Goal: Task Accomplishment & Management: Use online tool/utility

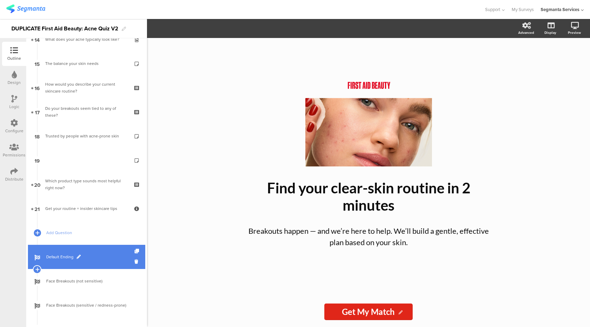
scroll to position [346, 0]
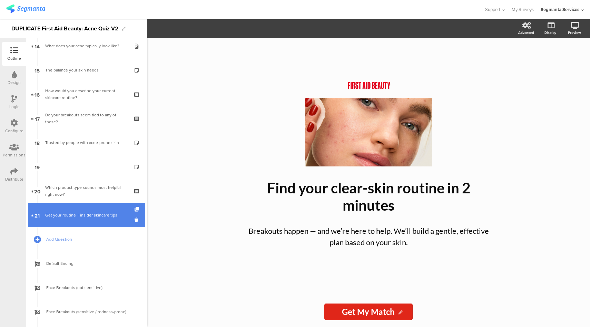
click at [95, 212] on div "Get your routine + insider skincare tips" at bounding box center [86, 215] width 83 height 7
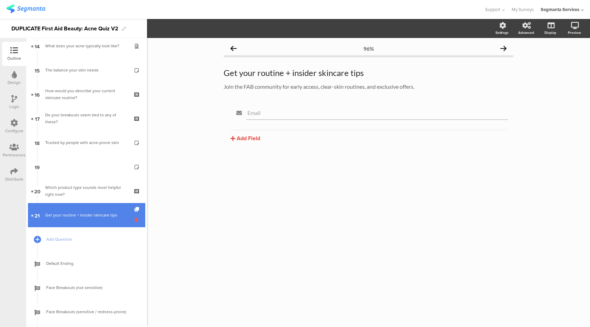
click at [135, 219] on icon at bounding box center [138, 219] width 6 height 7
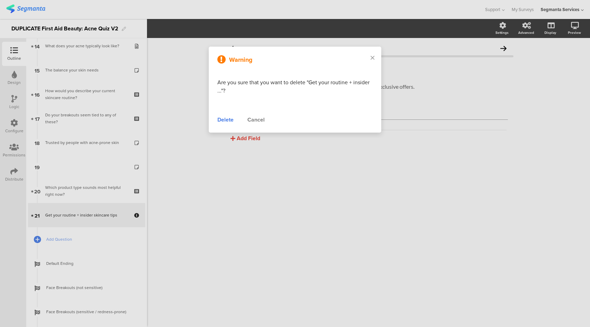
click at [227, 122] on div "Delete" at bounding box center [225, 120] width 16 height 8
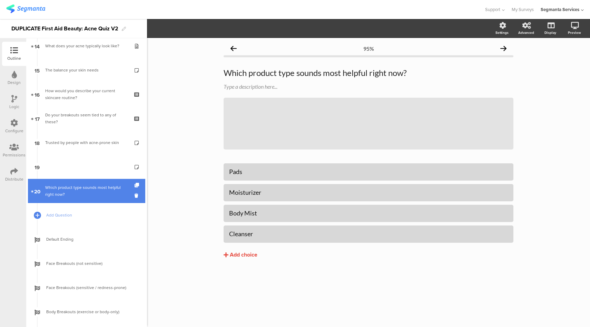
click at [86, 181] on link "20 Which product type sounds most helpful right now?" at bounding box center [86, 191] width 117 height 24
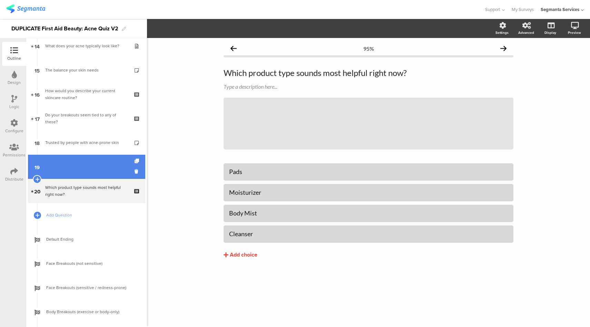
click at [89, 164] on link "19" at bounding box center [86, 167] width 117 height 24
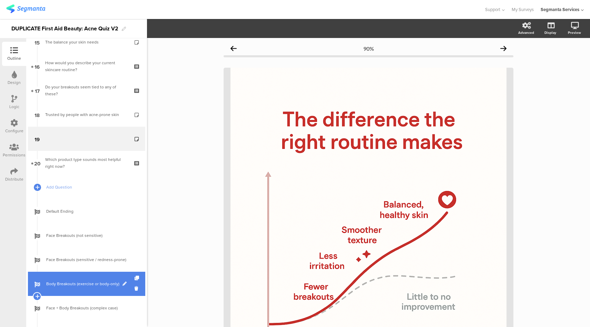
scroll to position [431, 0]
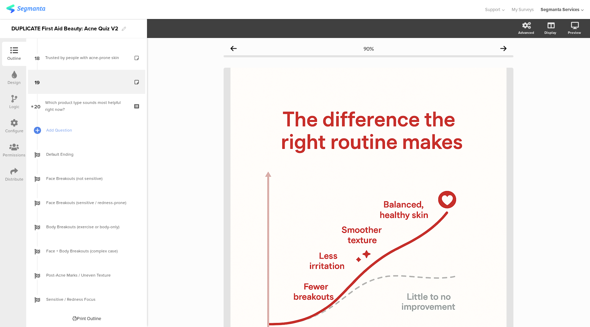
click at [82, 319] on div "Print Outline" at bounding box center [86, 318] width 29 height 7
click at [13, 124] on icon at bounding box center [14, 123] width 8 height 8
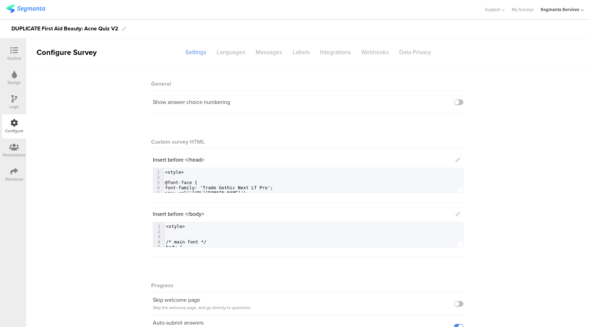
click at [8, 98] on div "Logic" at bounding box center [14, 102] width 24 height 24
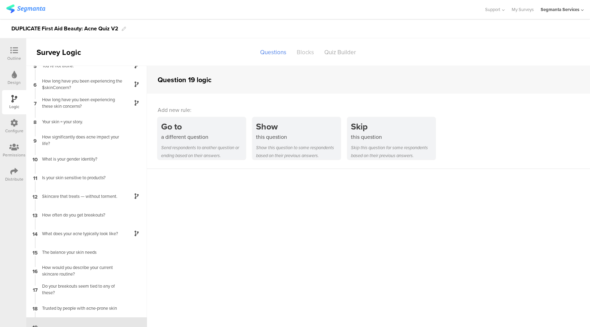
click at [305, 48] on div "Blocks" at bounding box center [306, 52] width 28 height 12
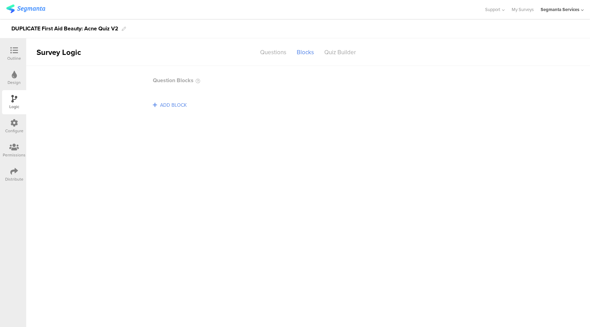
click at [180, 104] on span "ADD BLOCK" at bounding box center [173, 105] width 30 height 11
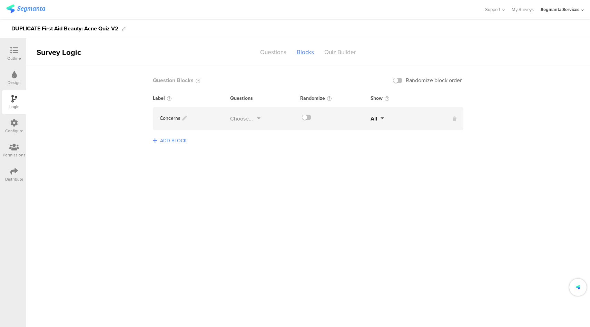
click at [244, 117] on div "Choose..." at bounding box center [241, 119] width 23 height 8
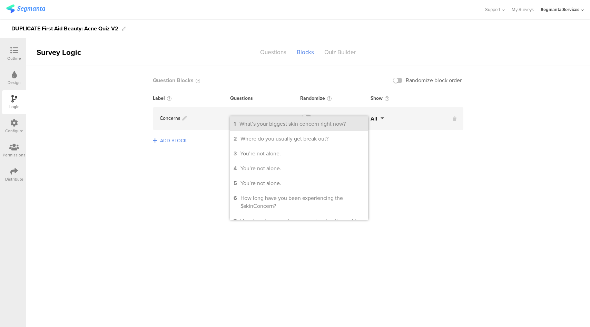
click at [252, 124] on div "What’s your biggest skin concern right now?" at bounding box center [293, 124] width 106 height 8
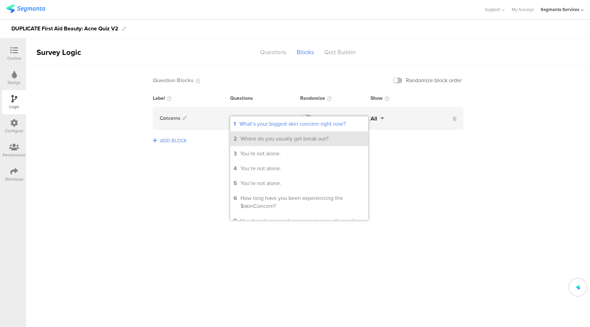
click at [260, 140] on div "Where do you usually get break out?" at bounding box center [285, 139] width 88 height 8
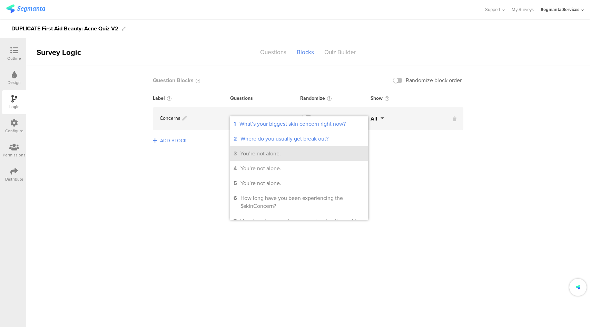
click at [264, 155] on div "You’re not alone." at bounding box center [260, 153] width 41 height 8
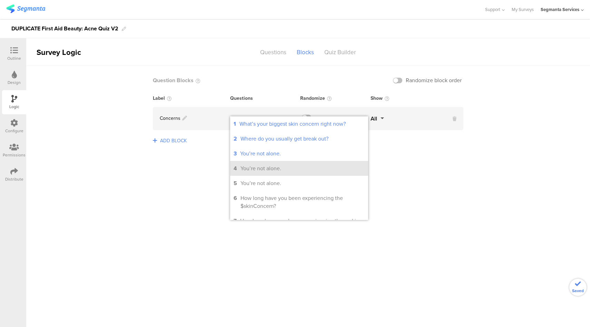
click at [264, 168] on div "You’re not alone." at bounding box center [261, 168] width 41 height 8
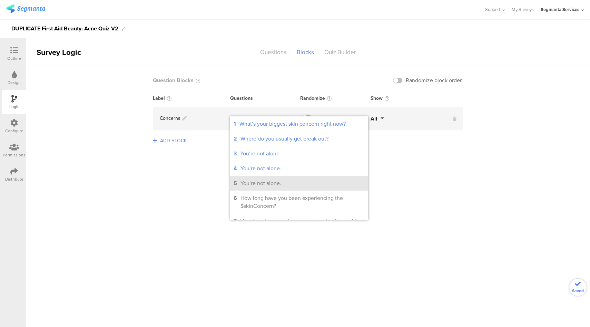
click at [264, 184] on div "You’re not alone." at bounding box center [261, 183] width 41 height 8
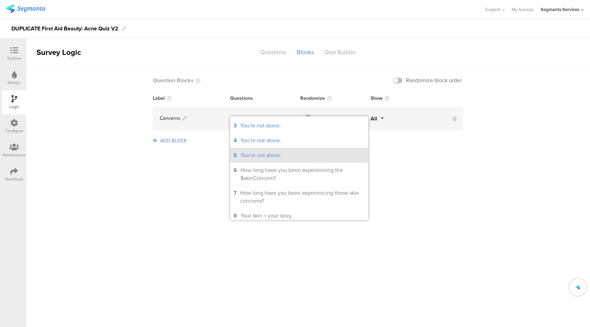
scroll to position [28, 0]
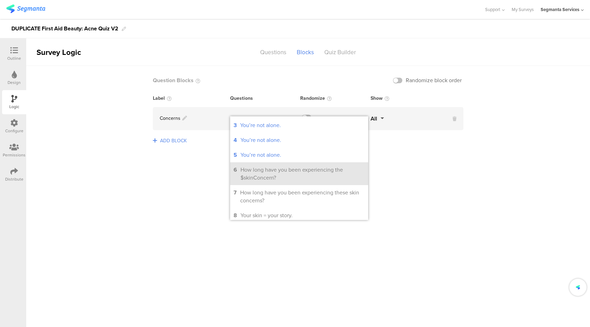
click at [265, 174] on div "How long have you been experiencing the $skinConcern?" at bounding box center [303, 174] width 124 height 16
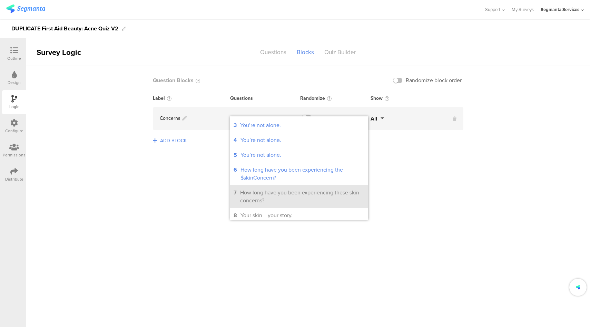
click at [265, 191] on div "How long have you been experiencing these skin concerns?" at bounding box center [302, 196] width 125 height 16
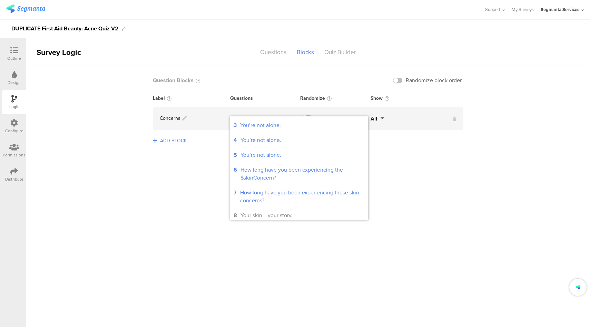
click at [422, 175] on sg-logic-groups-list "Question Blocks Randomize block order Label Questions Randomize Show Concerns 1…" at bounding box center [308, 196] width 564 height 261
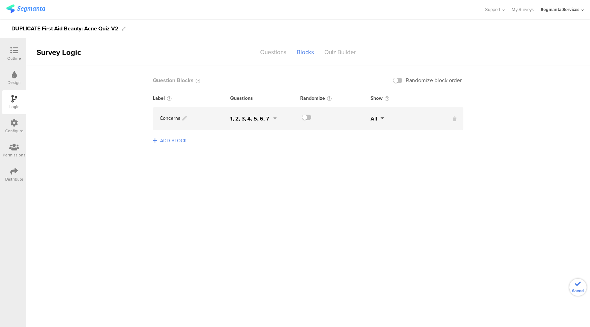
click at [179, 140] on span "ADD BLOCK" at bounding box center [173, 140] width 30 height 11
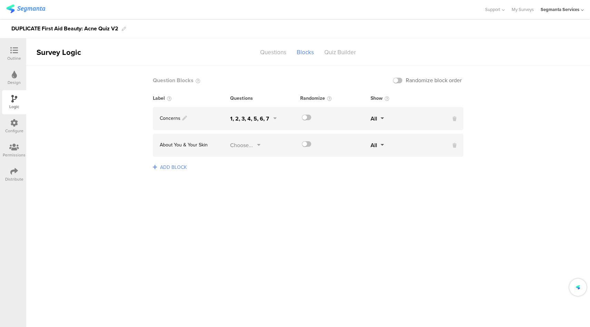
click at [243, 146] on div "Choose..." at bounding box center [241, 145] width 23 height 8
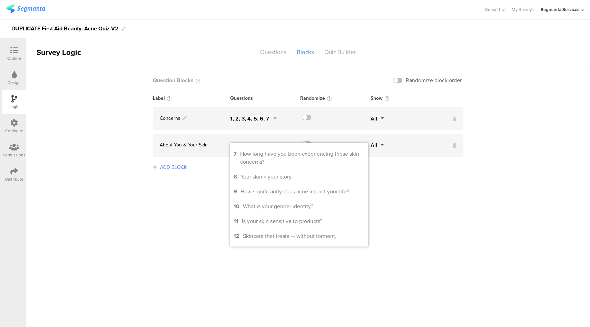
scroll to position [94, 0]
click at [270, 177] on div "Your skin = your story." at bounding box center [267, 176] width 52 height 8
click at [270, 191] on div "How significantly does acne impact your life?" at bounding box center [295, 191] width 108 height 8
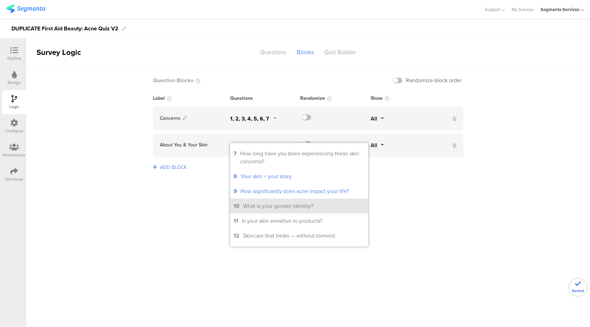
click at [269, 207] on div "What is your gender identity?" at bounding box center [278, 206] width 70 height 8
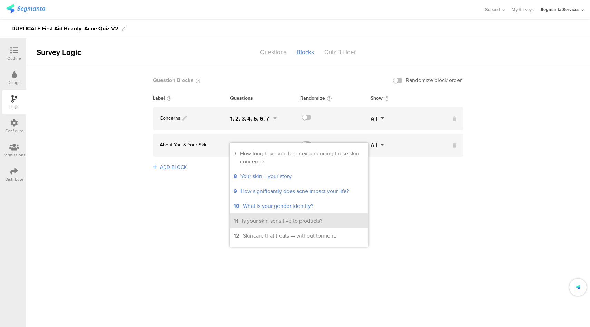
click at [268, 223] on div "Is your skin sensitive to products?" at bounding box center [282, 221] width 80 height 8
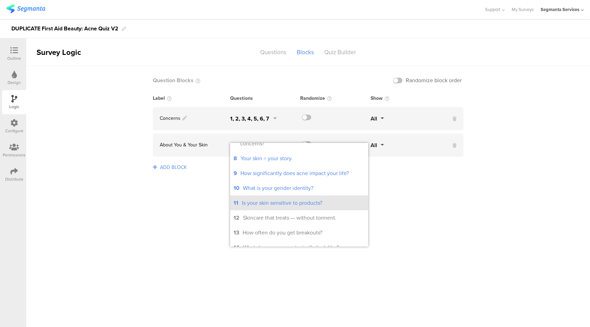
scroll to position [114, 0]
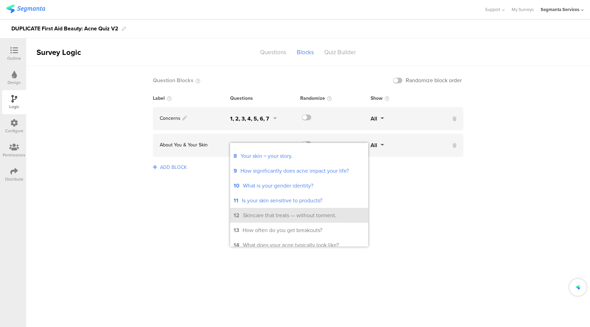
click at [268, 219] on div "Skincare that treats — without torment." at bounding box center [290, 215] width 94 height 8
click at [179, 220] on sg-logic-groups-list "Question Blocks Randomize block order Label Questions Randomize Show Concerns 1…" at bounding box center [308, 196] width 564 height 261
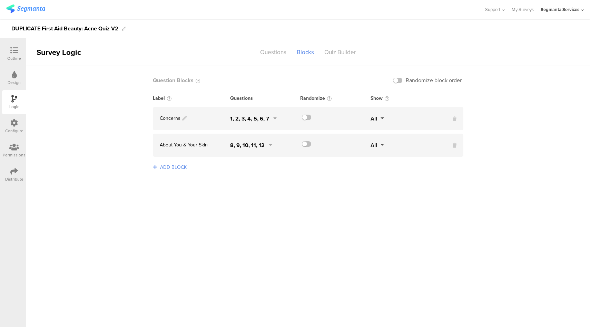
click at [178, 171] on span "ADD BLOCK" at bounding box center [173, 167] width 30 height 11
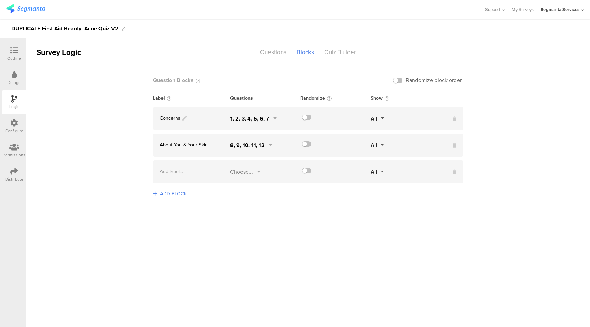
click at [258, 172] on icon at bounding box center [258, 171] width 3 height 7
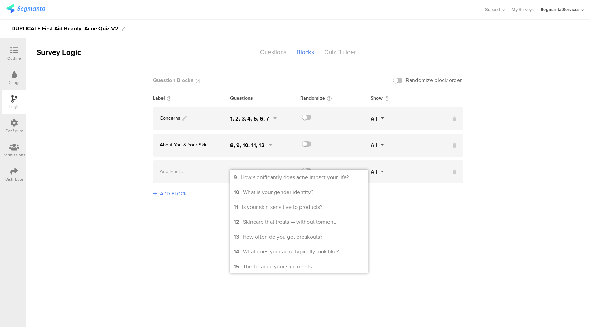
scroll to position [141, 0]
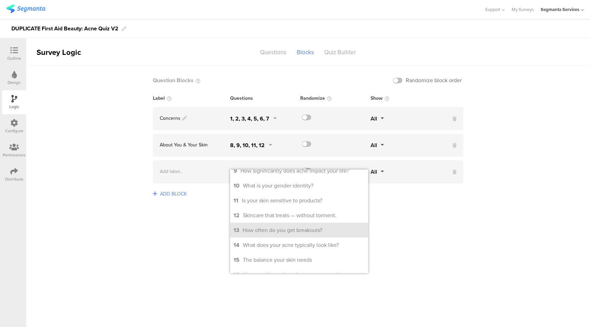
click at [260, 234] on div "How often do you get breakouts?" at bounding box center [283, 230] width 80 height 8
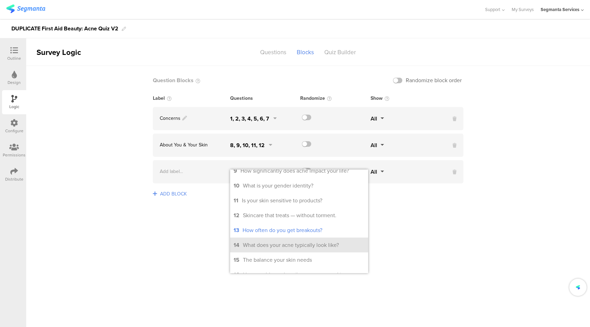
click at [259, 245] on div "What does your acne typically look like?" at bounding box center [291, 245] width 96 height 8
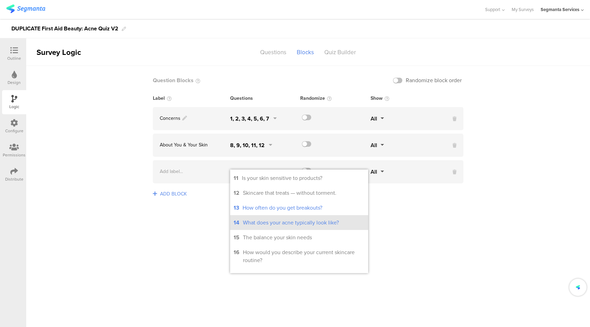
scroll to position [164, 0]
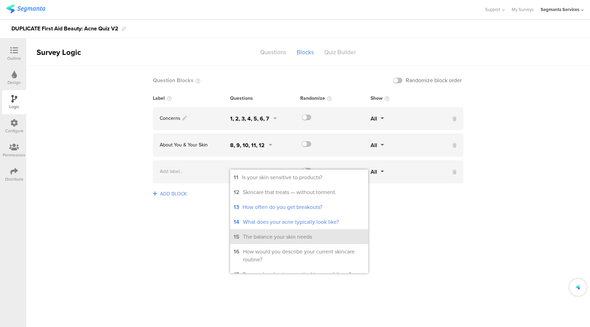
click at [260, 240] on div "The balance your skin needs" at bounding box center [277, 237] width 69 height 8
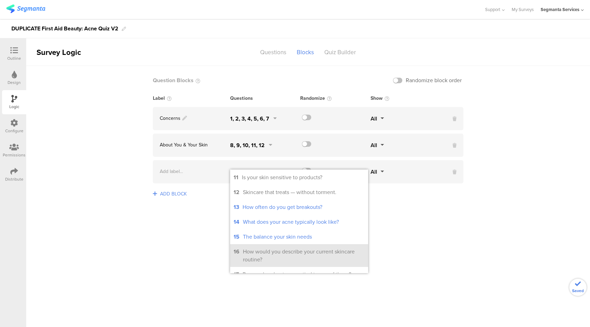
click at [261, 256] on div "How would you describe your current skincare routine?" at bounding box center [304, 256] width 122 height 16
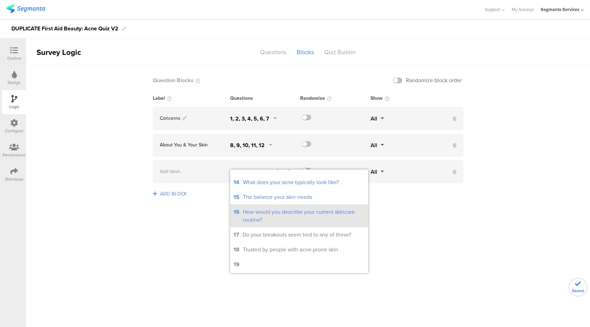
scroll to position [204, 0]
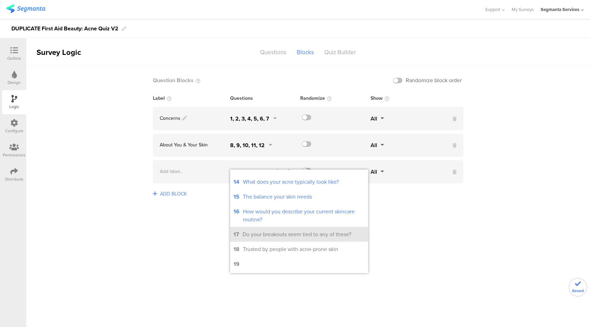
click at [262, 236] on div "Do your breakouts seem tied to any of these?" at bounding box center [297, 234] width 109 height 8
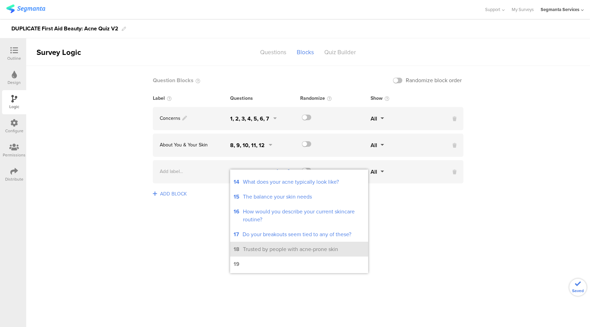
click at [262, 248] on div "Trusted by people with acne-prone skin" at bounding box center [290, 249] width 95 height 8
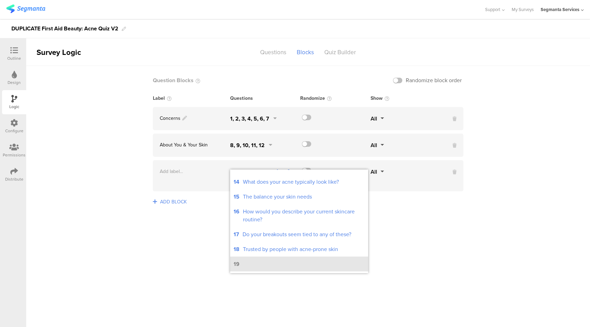
click at [262, 264] on li "19" at bounding box center [299, 263] width 138 height 15
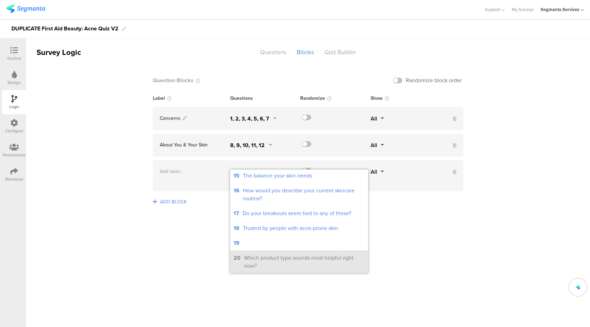
click at [262, 263] on div "Which product type sounds most helpful right now?" at bounding box center [304, 262] width 121 height 16
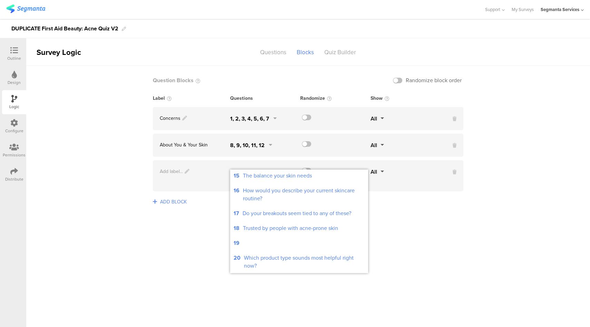
click at [185, 171] on icon at bounding box center [187, 172] width 6 height 6
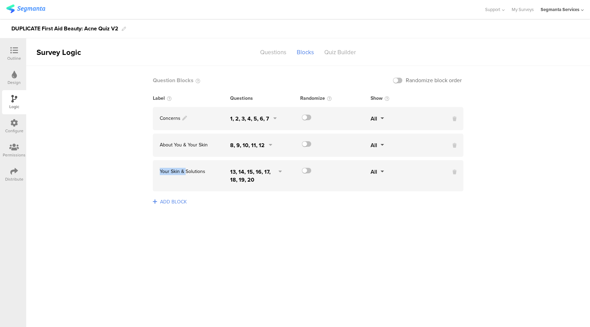
drag, startPoint x: 186, startPoint y: 172, endPoint x: 136, endPoint y: 174, distance: 49.8
click at [136, 174] on sg-logic-groups-list "Question Blocks Randomize block order Label Questions Randomize Show Concerns 1…" at bounding box center [308, 196] width 564 height 261
click at [266, 146] on div "8, 9, 10, 11, 12" at bounding box center [251, 145] width 42 height 8
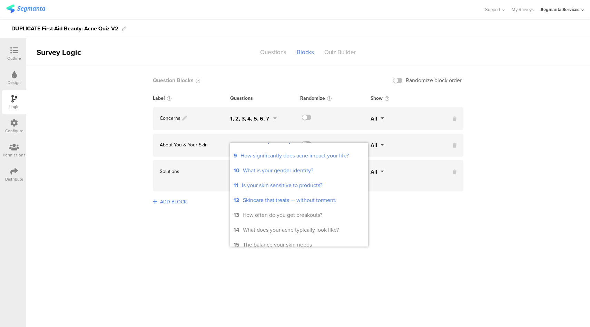
scroll to position [135, 0]
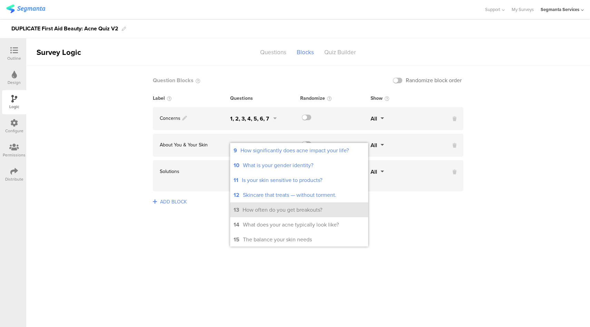
click at [257, 213] on div "How often do you get breakouts?" at bounding box center [283, 210] width 80 height 8
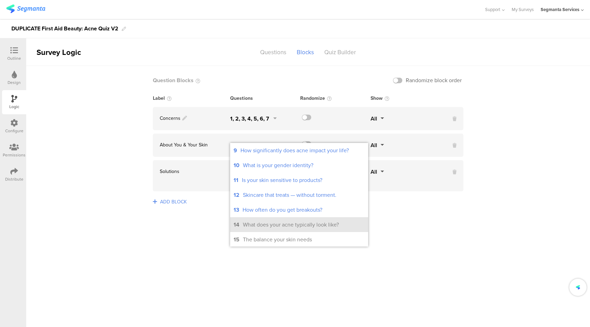
click at [261, 223] on div "What does your acne typically look like?" at bounding box center [291, 225] width 96 height 8
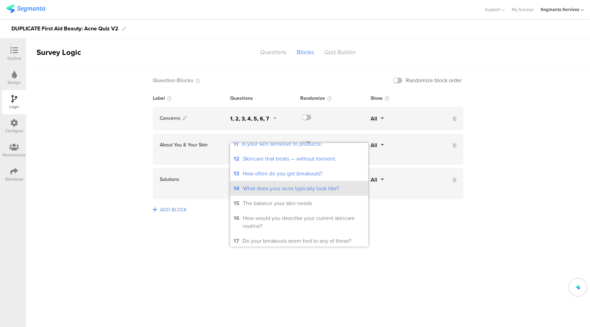
scroll to position [173, 0]
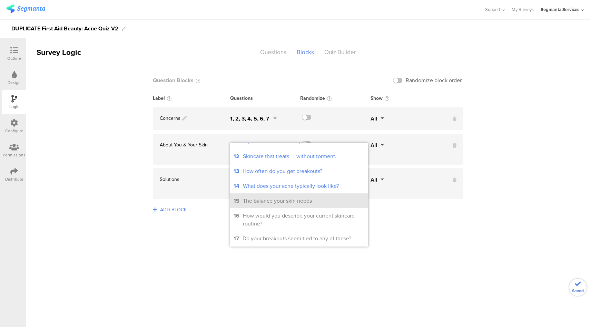
click at [263, 208] on li "15 The balance your skin needs" at bounding box center [299, 200] width 138 height 15
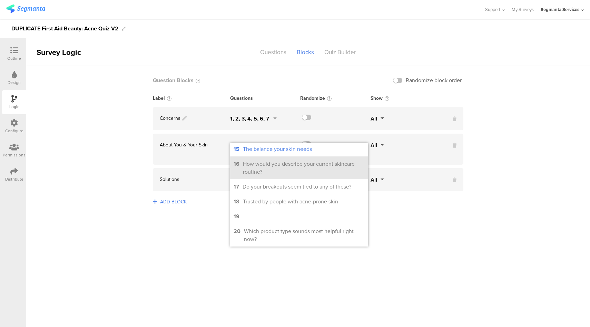
scroll to position [226, 0]
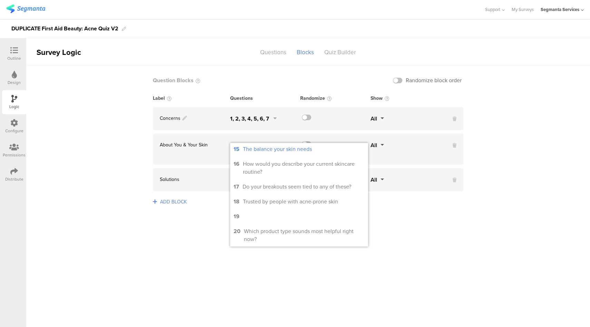
click at [162, 234] on sg-logic-groups-list "Question Blocks Randomize block order Label Questions Randomize Show Concerns 1…" at bounding box center [308, 196] width 564 height 261
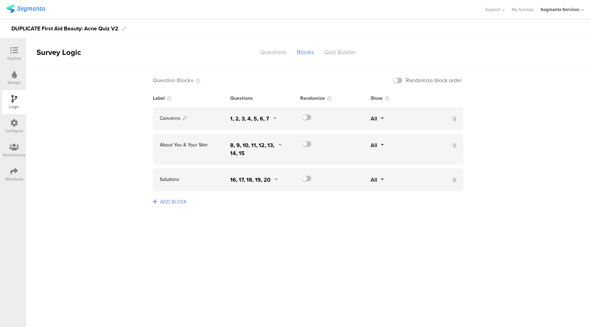
click at [268, 181] on div "16, 17, 18, 19, 20" at bounding box center [250, 180] width 40 height 8
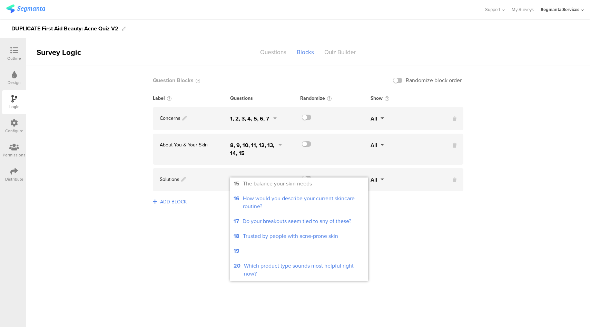
click at [165, 178] on span "Solutions" at bounding box center [170, 179] width 20 height 7
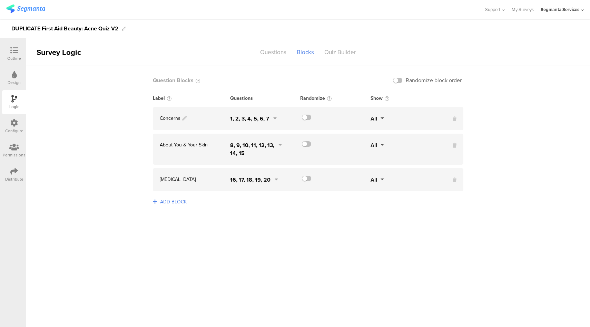
click at [14, 51] on icon at bounding box center [14, 51] width 8 height 8
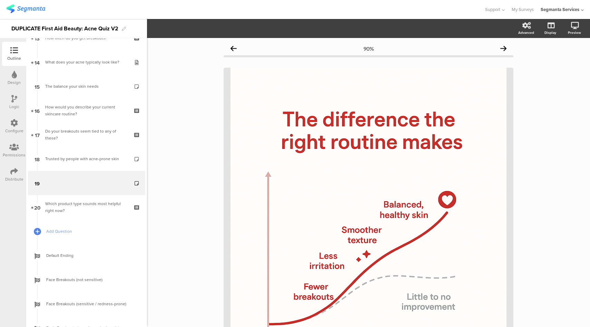
scroll to position [330, 0]
click at [289, 51] on div "90%" at bounding box center [369, 48] width 290 height 14
click at [169, 28] on span "Layout" at bounding box center [164, 29] width 25 height 8
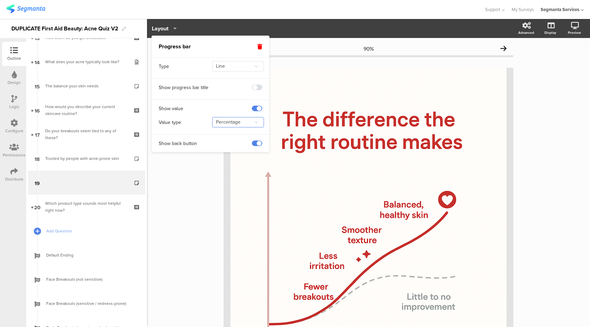
click at [248, 125] on input "Percentage" at bounding box center [238, 122] width 52 height 10
click at [233, 88] on div "Show progress bar title" at bounding box center [210, 85] width 117 height 14
click at [241, 70] on input "Line" at bounding box center [238, 66] width 52 height 10
click at [234, 97] on span "Segmented" at bounding box center [230, 95] width 25 height 7
type input "Segmented"
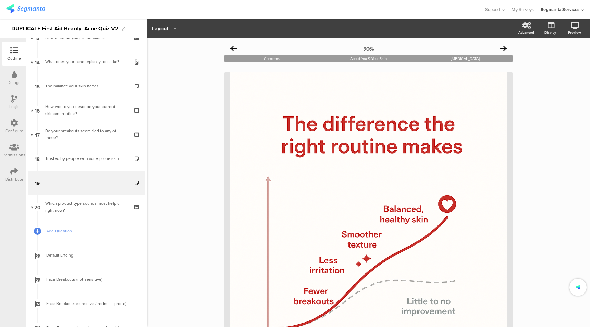
click at [313, 6] on div at bounding box center [242, 9] width 472 height 11
click at [16, 101] on icon at bounding box center [14, 99] width 6 height 8
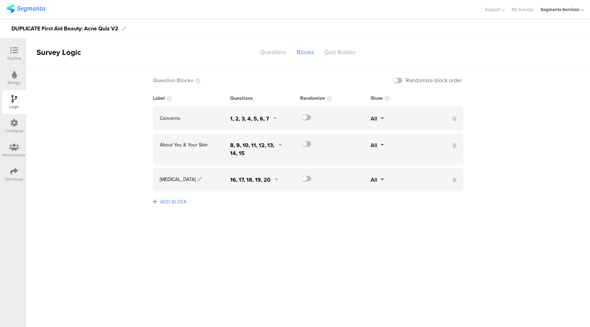
click at [197, 179] on icon at bounding box center [200, 180] width 6 height 6
click at [168, 182] on span "[MEDICAL_DATA]" at bounding box center [178, 179] width 36 height 7
click at [181, 179] on span "Skincare Routin" at bounding box center [176, 179] width 33 height 7
click at [191, 181] on span "Skincare routin" at bounding box center [176, 179] width 32 height 7
click at [162, 180] on span "skincare routine" at bounding box center [177, 179] width 35 height 7
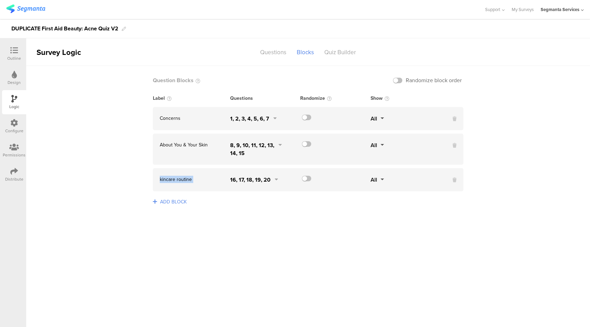
drag, startPoint x: 192, startPoint y: 179, endPoint x: 126, endPoint y: 179, distance: 66.3
click at [126, 179] on sg-logic-groups-list "Question Blocks Randomize block order Label Questions Randomize Show Concerns 1…" at bounding box center [308, 196] width 564 height 261
click at [166, 181] on span "kincare routine" at bounding box center [176, 179] width 32 height 7
drag, startPoint x: 191, startPoint y: 181, endPoint x: 120, endPoint y: 177, distance: 70.8
click at [120, 179] on sg-logic-groups-list "Question Blocks Randomize block order Label Questions Randomize Show Concerns 1…" at bounding box center [308, 196] width 564 height 261
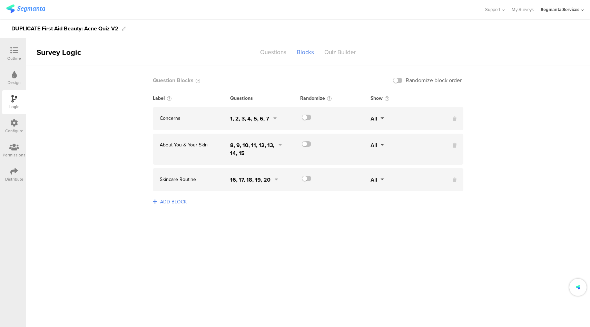
click at [99, 178] on sg-logic-groups-list "Question Blocks Randomize block order Label Questions Randomize Show Concerns 1…" at bounding box center [308, 196] width 564 height 261
click at [13, 52] on icon at bounding box center [14, 51] width 8 height 8
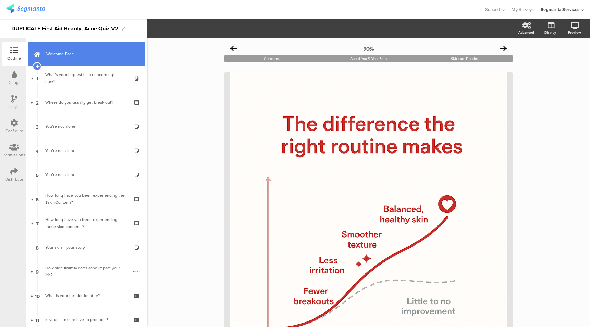
click at [95, 52] on span "Welcome Page" at bounding box center [90, 53] width 88 height 7
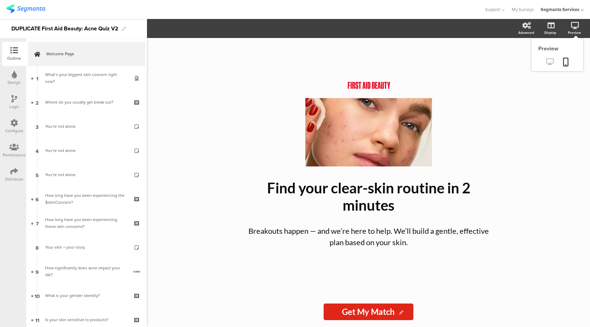
click at [550, 63] on icon at bounding box center [549, 61] width 7 height 7
click at [14, 130] on div "Configure" at bounding box center [14, 131] width 18 height 6
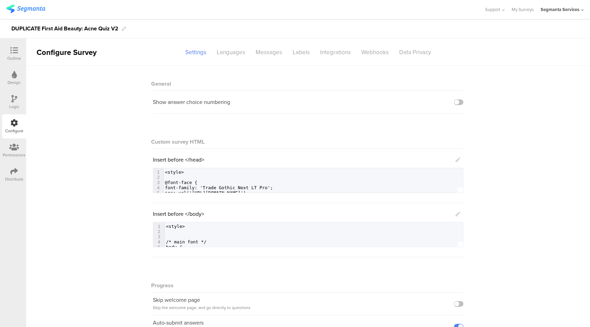
click at [456, 215] on icon at bounding box center [458, 214] width 5 height 5
